Goal: Find specific page/section: Locate a particular part of the current website

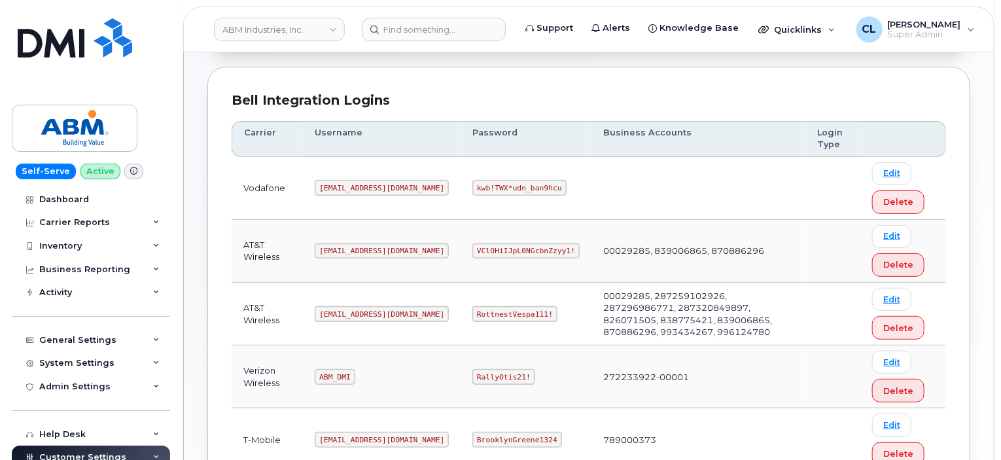
scroll to position [196, 0]
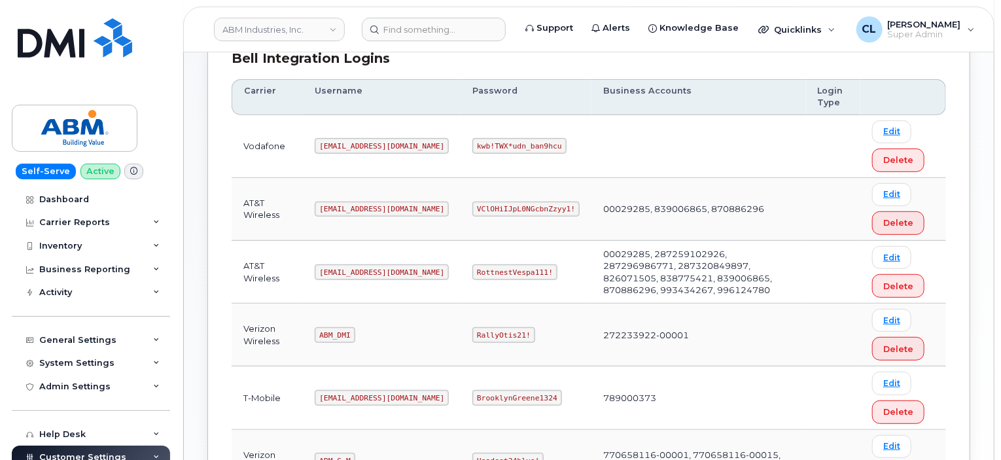
click at [351, 264] on code "[EMAIL_ADDRESS][DOMAIN_NAME]" at bounding box center [382, 272] width 134 height 16
copy code "[EMAIL_ADDRESS][DOMAIN_NAME]"
click at [474, 271] on code "RottnestVespa111!" at bounding box center [514, 272] width 85 height 16
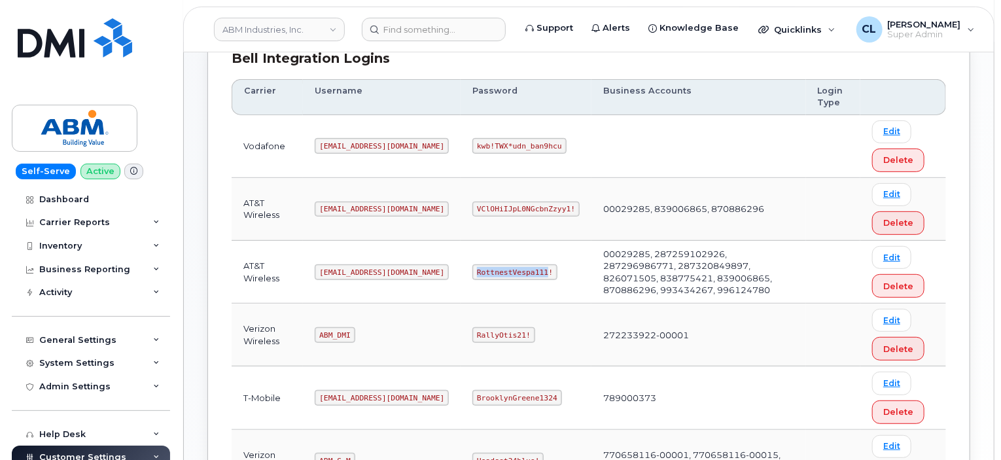
click at [474, 271] on code "RottnestVespa111!" at bounding box center [514, 272] width 85 height 16
click at [472, 267] on code "RottnestVespa111!" at bounding box center [514, 272] width 85 height 16
click at [472, 266] on code "RottnestVespa111!" at bounding box center [514, 272] width 85 height 16
click at [472, 265] on code "RottnestVespa111!" at bounding box center [514, 272] width 85 height 16
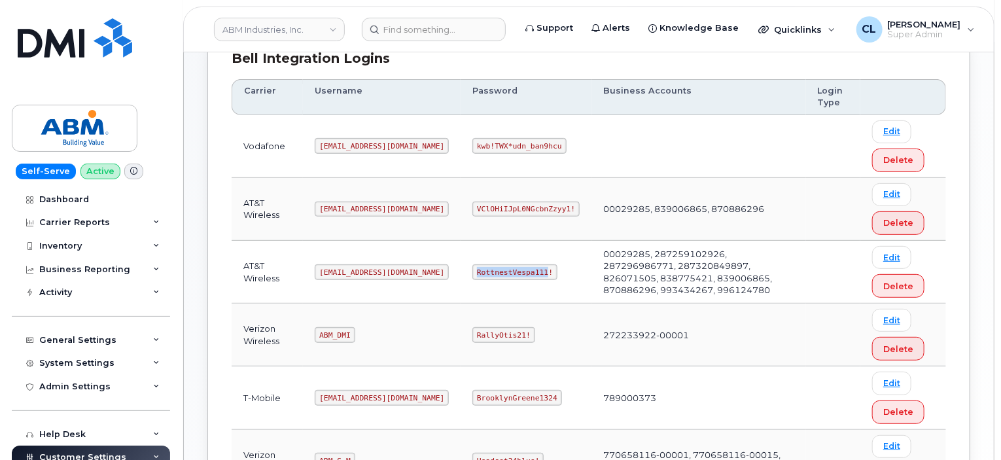
click at [472, 264] on code "RottnestVespa111!" at bounding box center [514, 272] width 85 height 16
drag, startPoint x: 498, startPoint y: 268, endPoint x: 429, endPoint y: 273, distance: 68.9
click at [460, 279] on td "RottnestVespa111!" at bounding box center [525, 272] width 131 height 63
copy code "RottnestVespa111!"
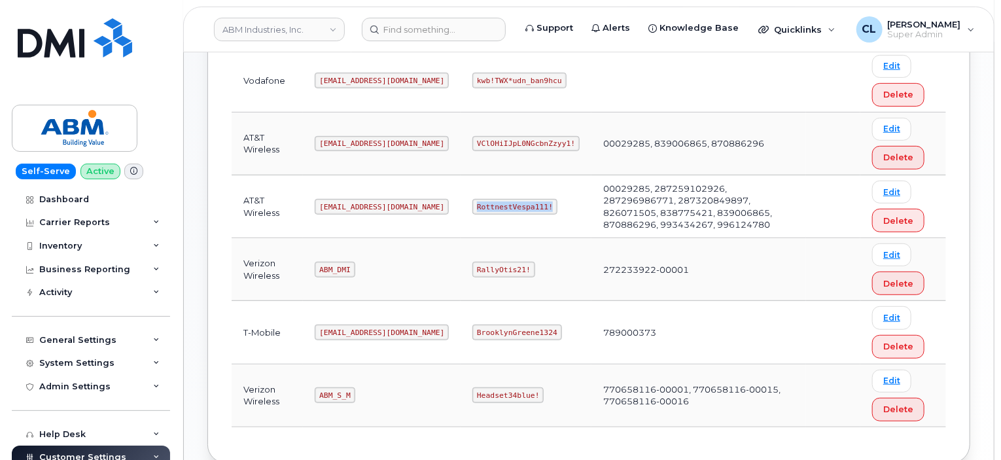
scroll to position [327, 0]
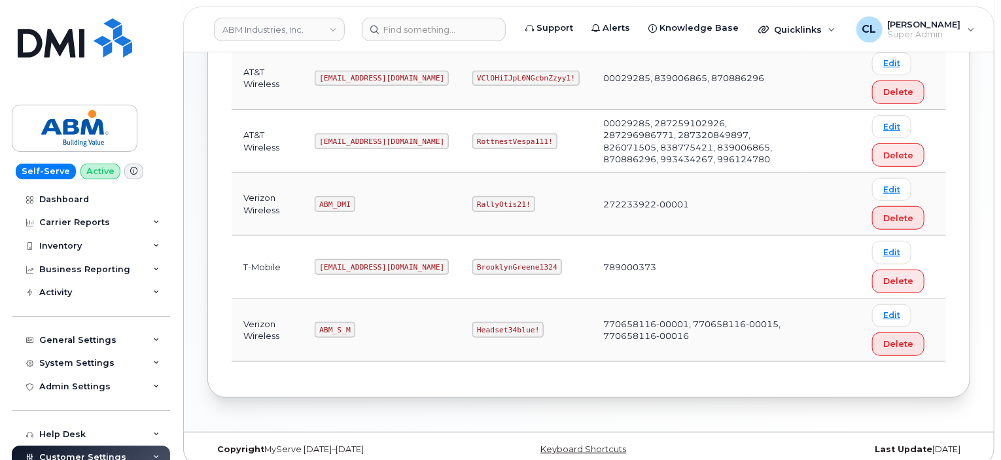
click at [338, 324] on code "ABM_S_M" at bounding box center [335, 330] width 40 height 16
click at [339, 324] on code "ABM_S_M" at bounding box center [335, 330] width 40 height 16
copy code "ABM_S_M"
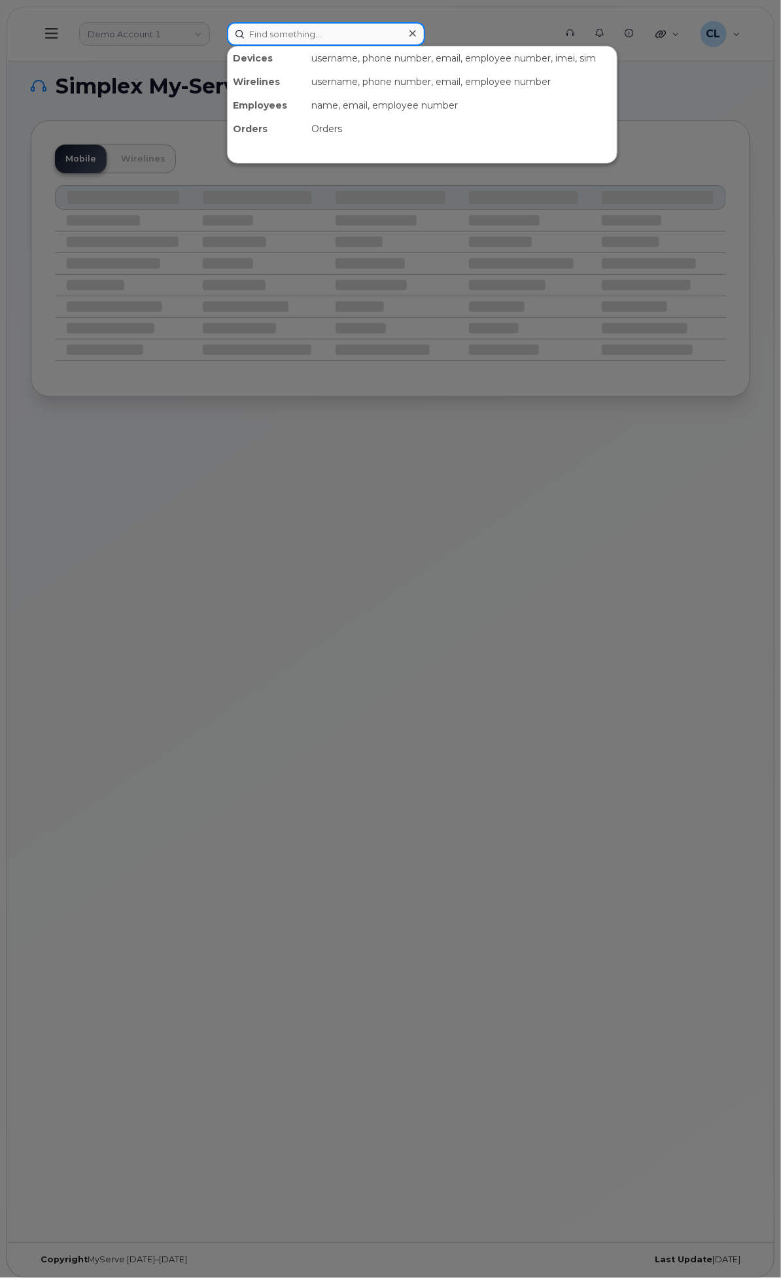
click at [425, 28] on input at bounding box center [326, 34] width 198 height 24
paste input "9166060412"
type input "9166060412"
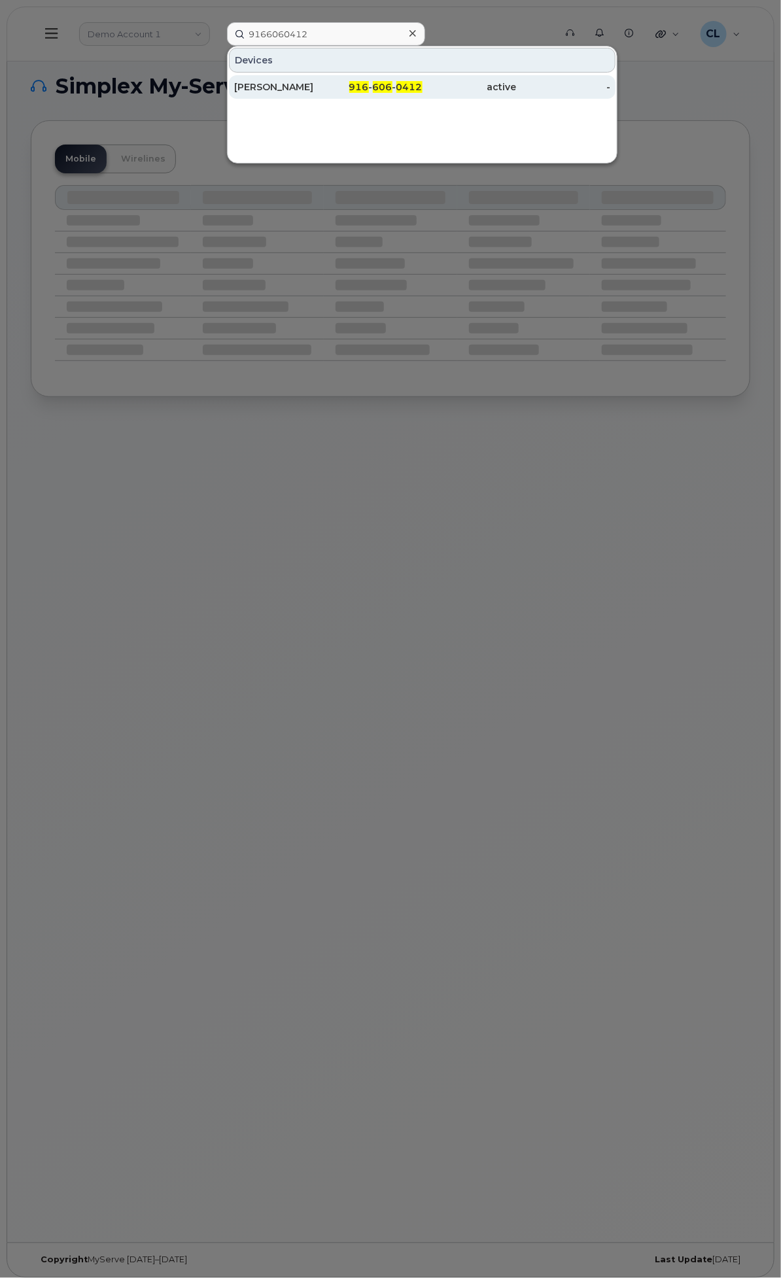
click at [328, 75] on div "[PERSON_NAME]" at bounding box center [281, 87] width 94 height 24
